Goal: Information Seeking & Learning: Learn about a topic

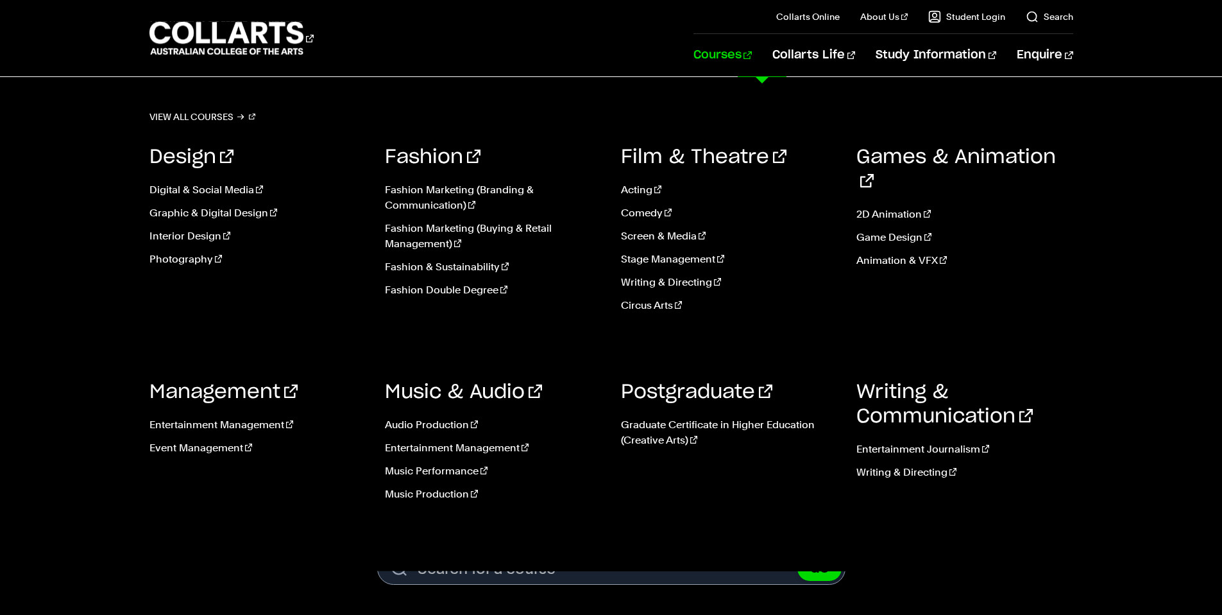
click at [752, 64] on link "Courses" at bounding box center [723, 55] width 58 height 42
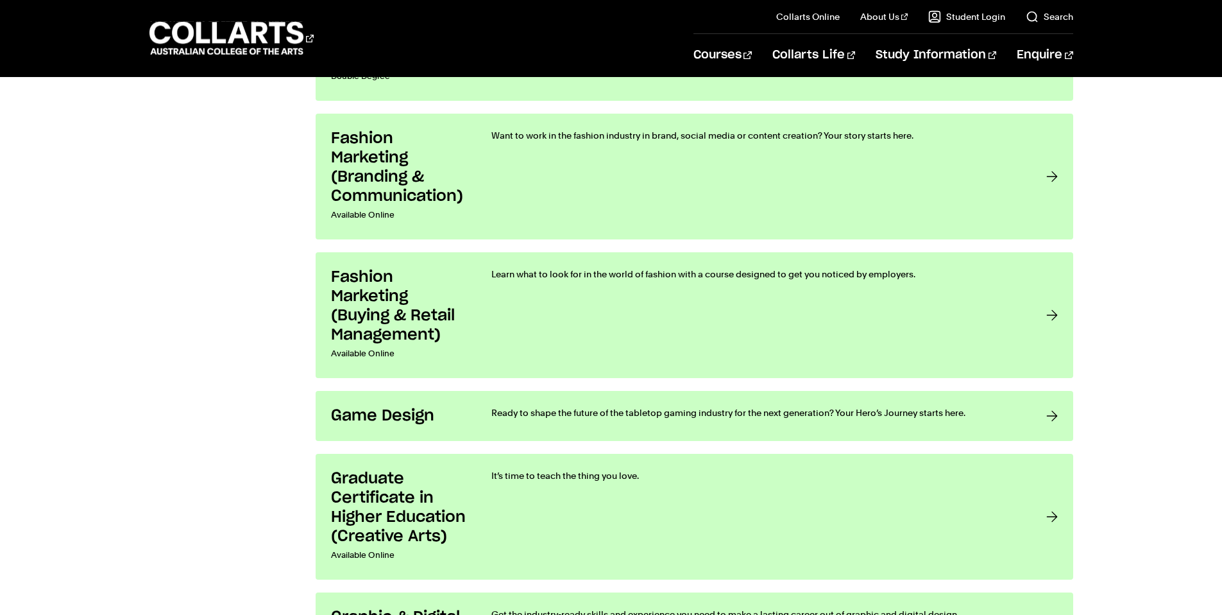
scroll to position [1580, 0]
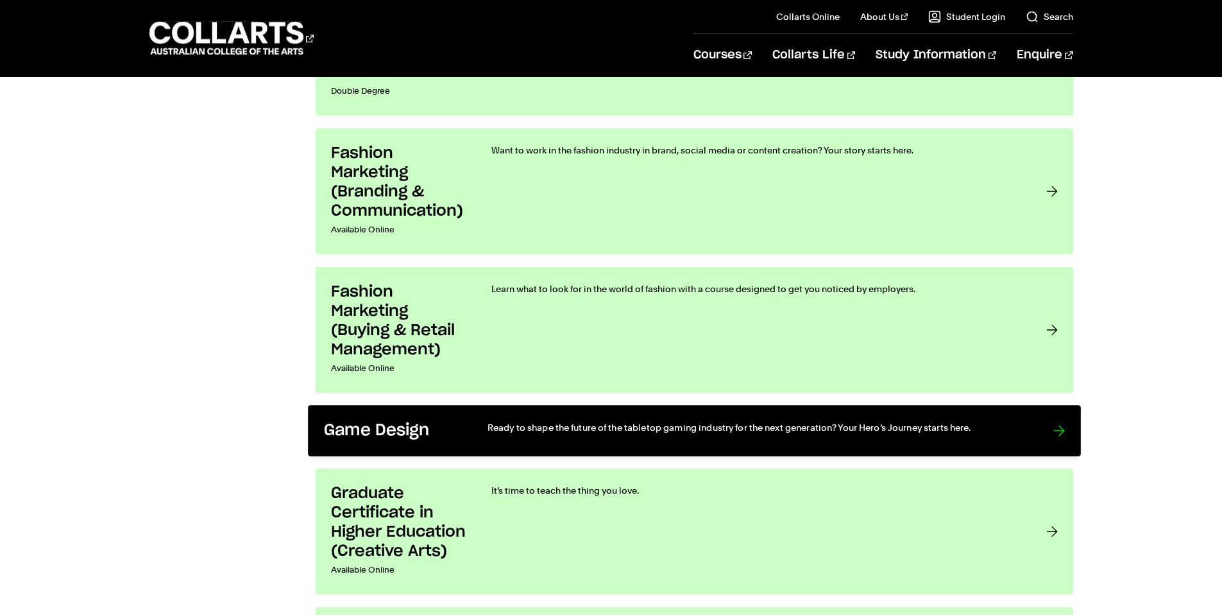
click at [608, 422] on p "Ready to shape the future of the tabletop gaming industry for the next generati…" at bounding box center [757, 427] width 540 height 13
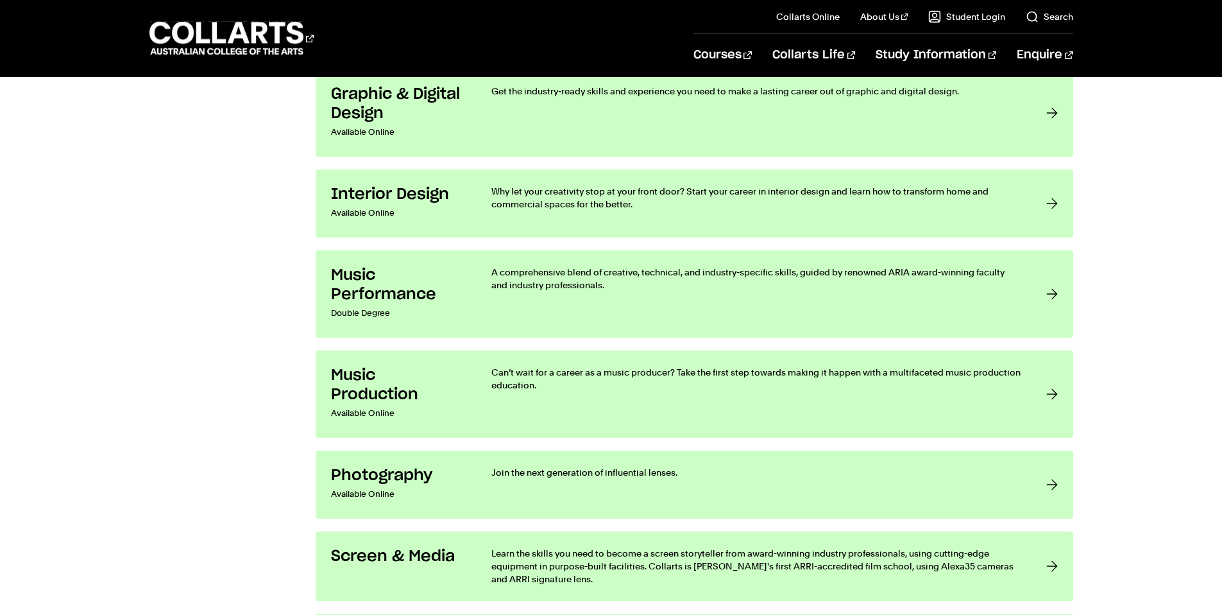
scroll to position [2126, 0]
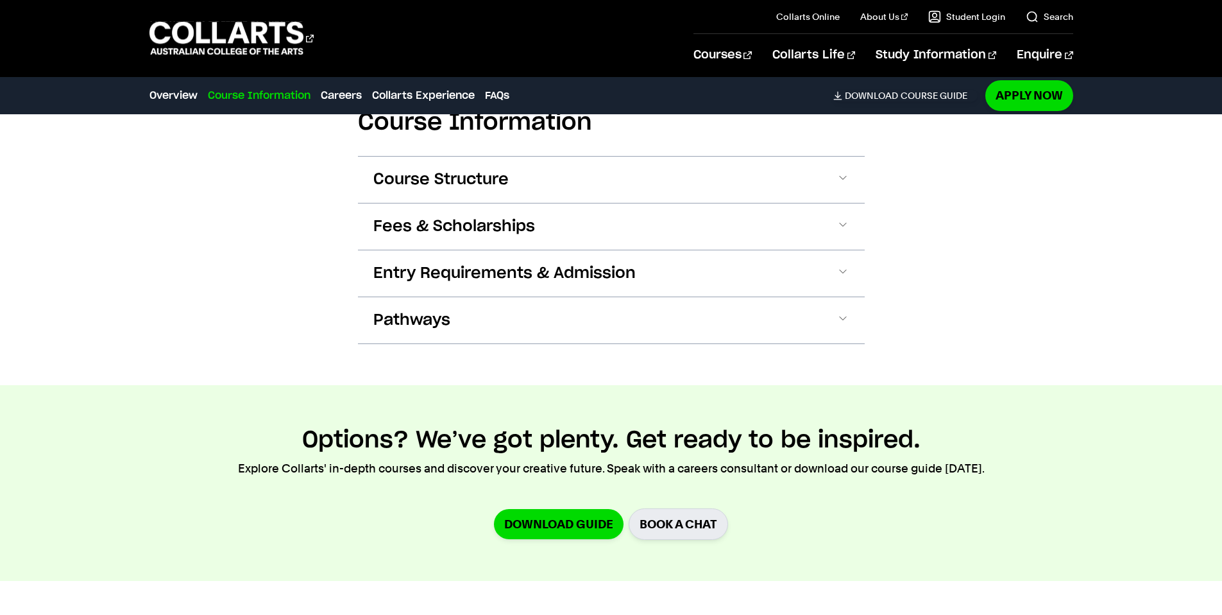
scroll to position [1677, 0]
